Goal: Task Accomplishment & Management: Manage account settings

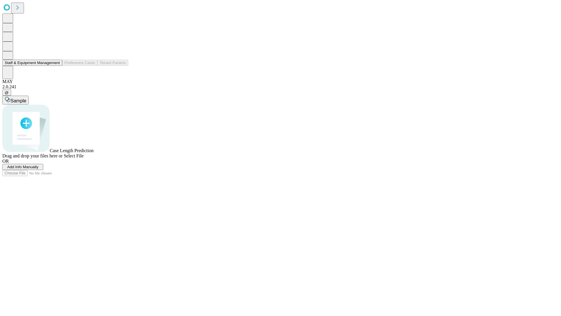
click at [56, 66] on button "Staff & Equipment Management" at bounding box center [32, 63] width 60 height 6
